Goal: Transaction & Acquisition: Purchase product/service

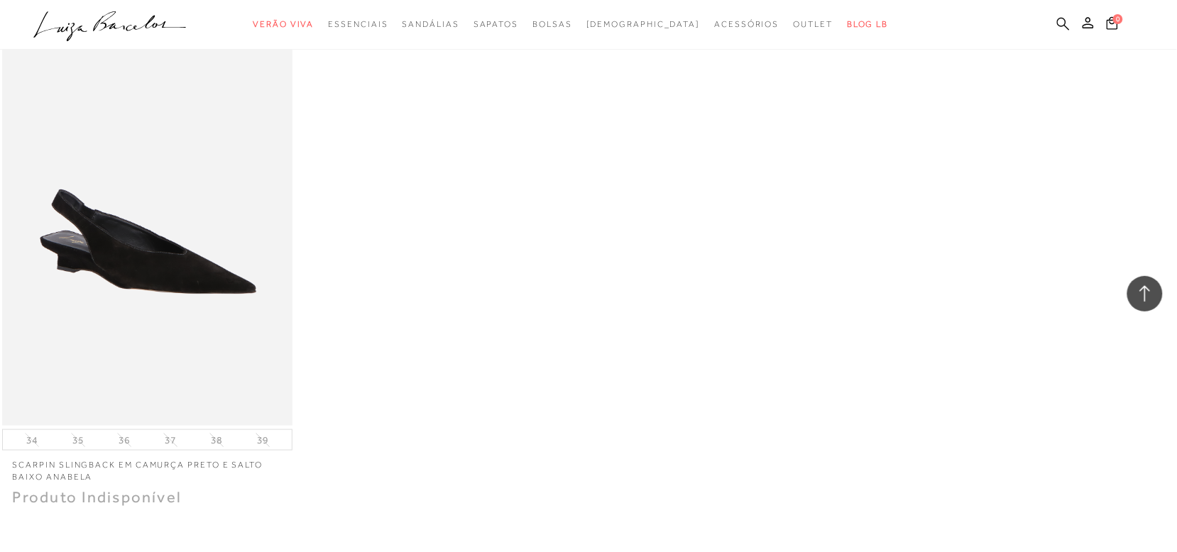
click at [1064, 26] on icon at bounding box center [1063, 23] width 13 height 13
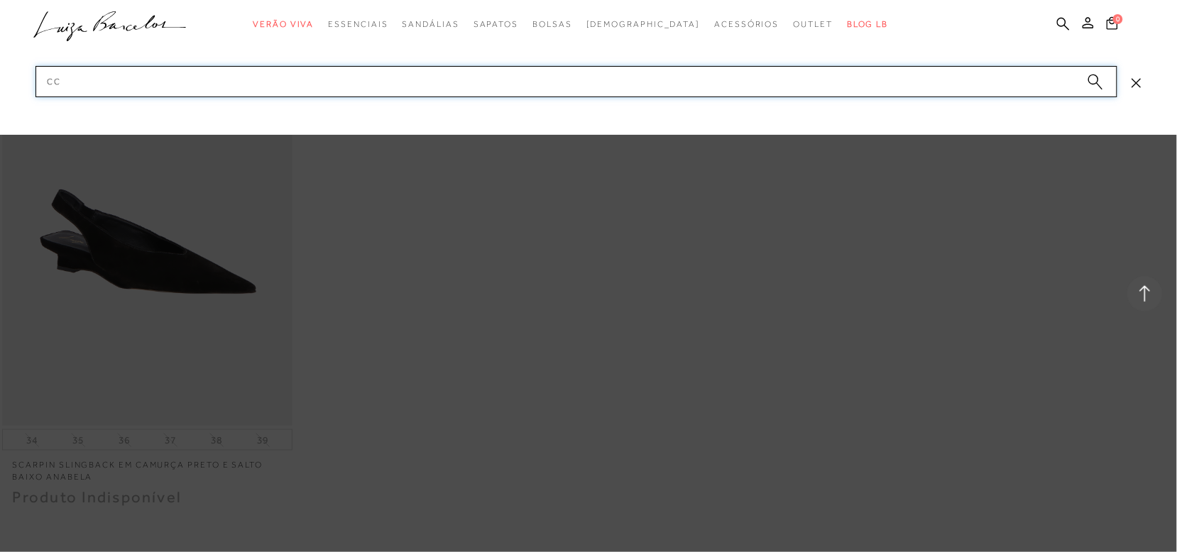
type input "c"
type input "13400037"
click at [1103, 90] on button "submit" at bounding box center [1095, 84] width 21 height 20
